Goal: Navigation & Orientation: Understand site structure

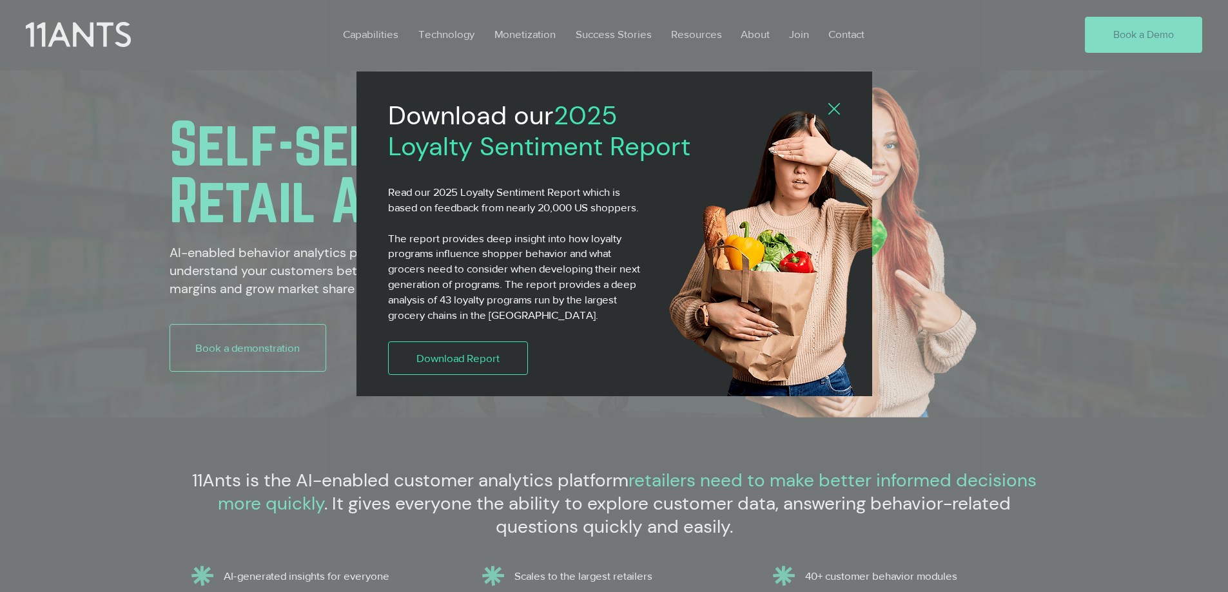
click at [835, 108] on icon "Back to site" at bounding box center [834, 109] width 12 height 12
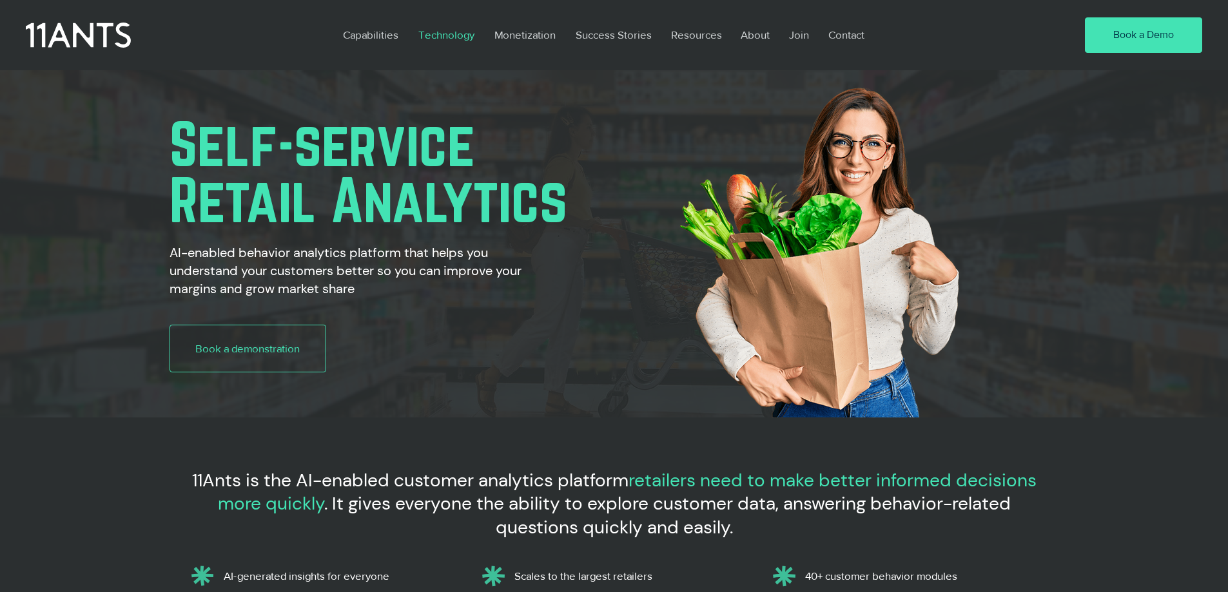
click at [447, 36] on p "Technology" at bounding box center [446, 35] width 69 height 30
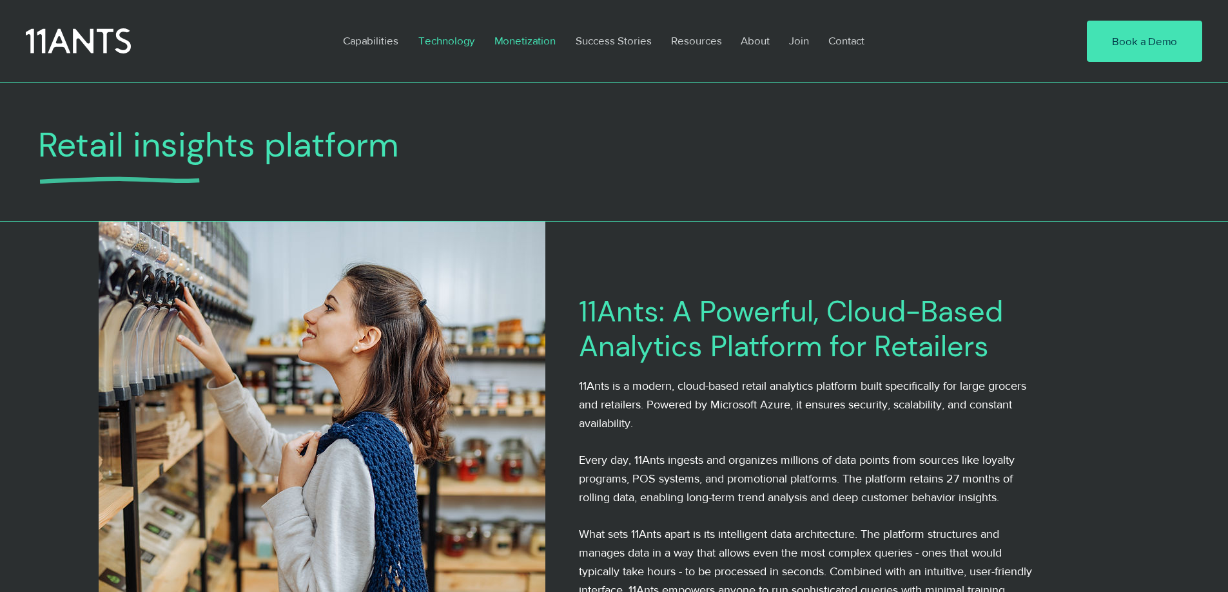
drag, startPoint x: 537, startPoint y: 44, endPoint x: 530, endPoint y: 56, distance: 14.1
click at [538, 44] on p "Monetization" at bounding box center [525, 41] width 74 height 30
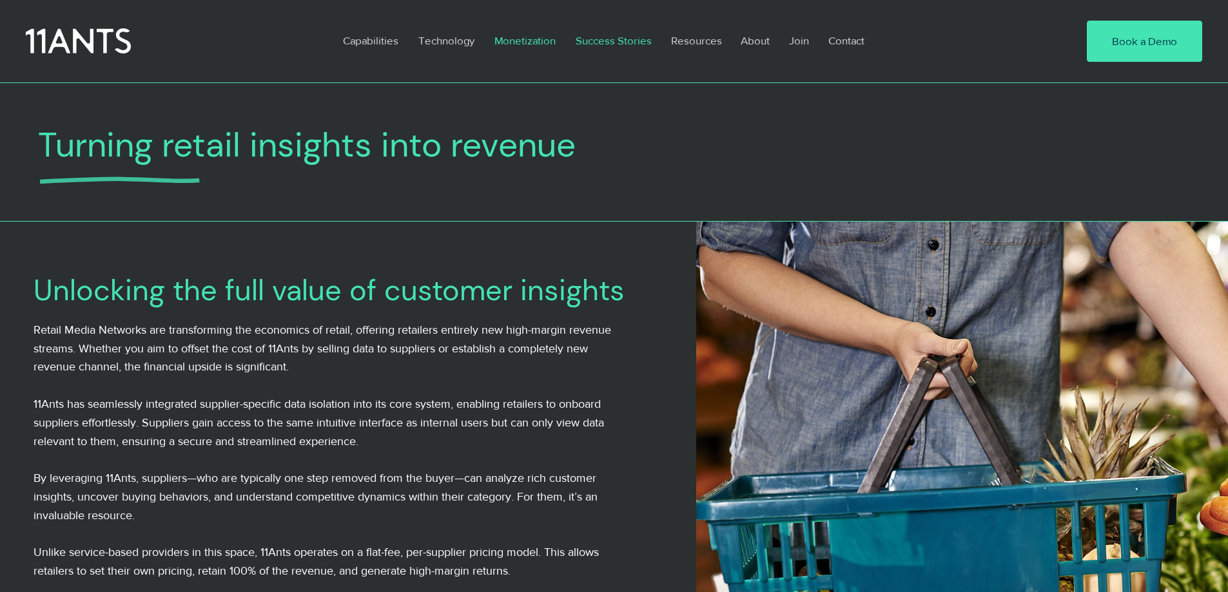
click at [615, 40] on p "Success Stories" at bounding box center [613, 41] width 89 height 30
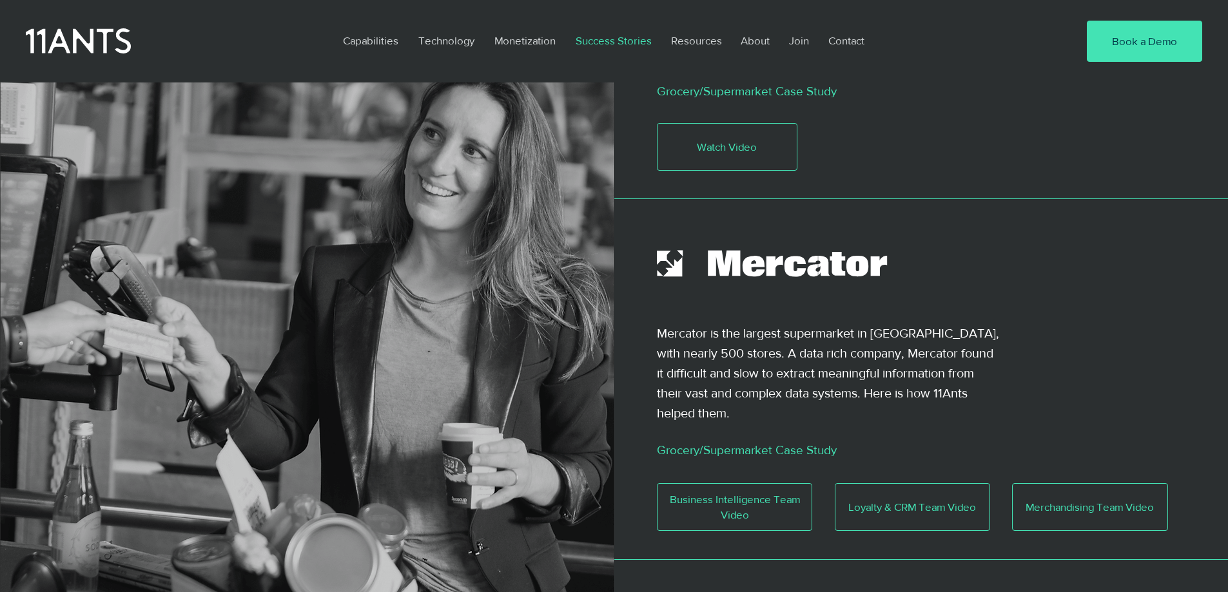
scroll to position [188, 0]
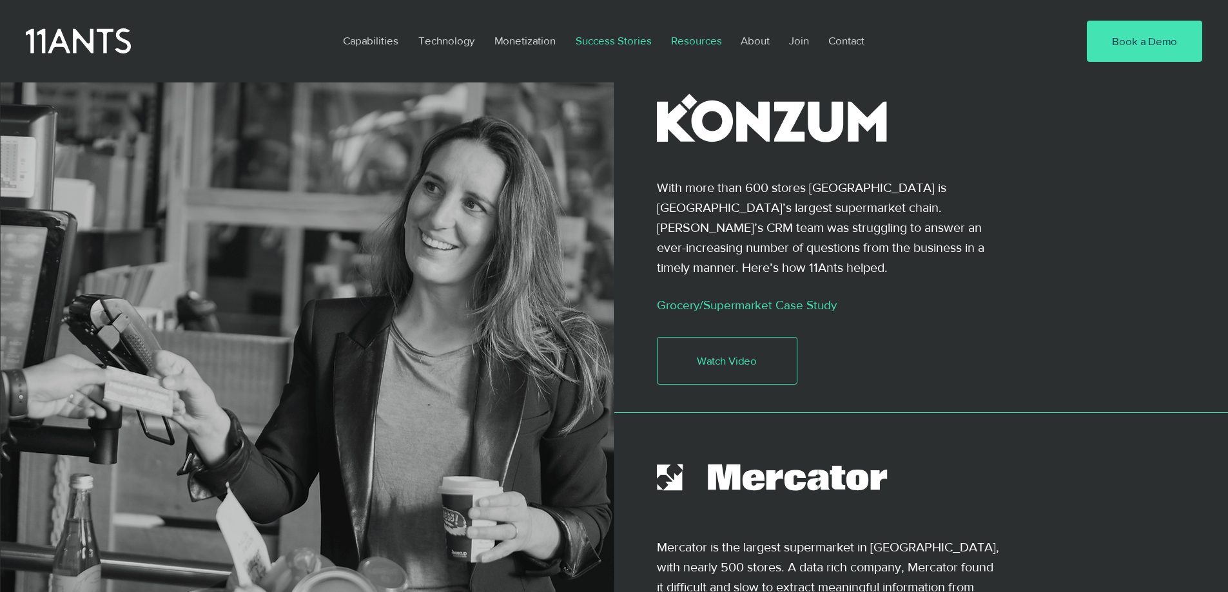
click at [692, 43] on p "Resources" at bounding box center [696, 41] width 64 height 30
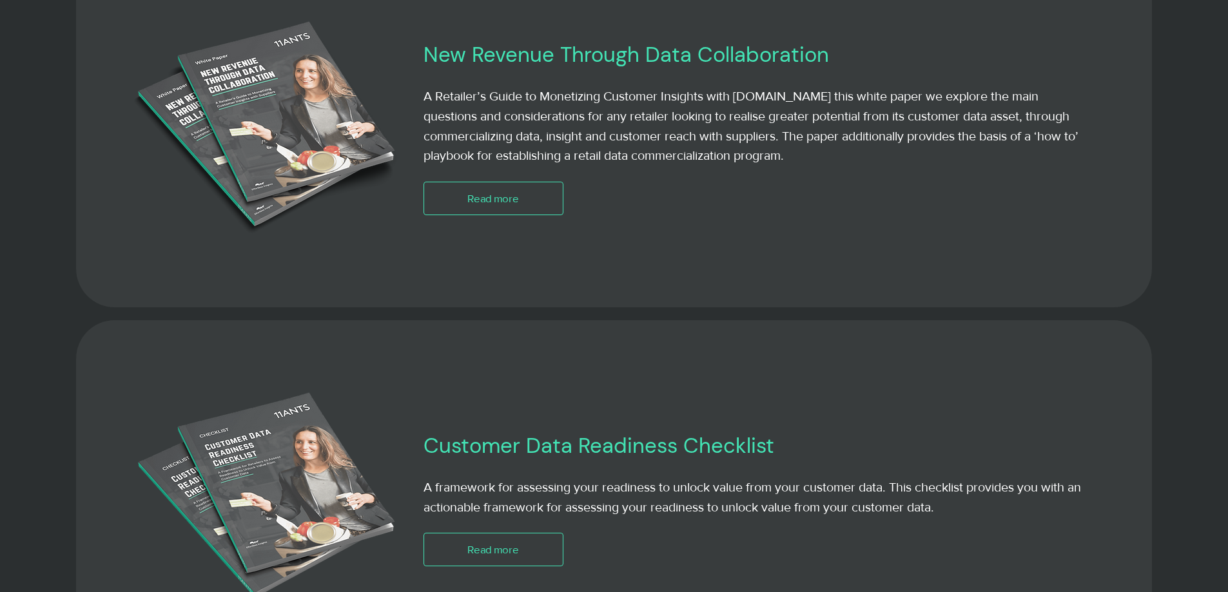
scroll to position [2062, 0]
